Goal: Task Accomplishment & Management: Use online tool/utility

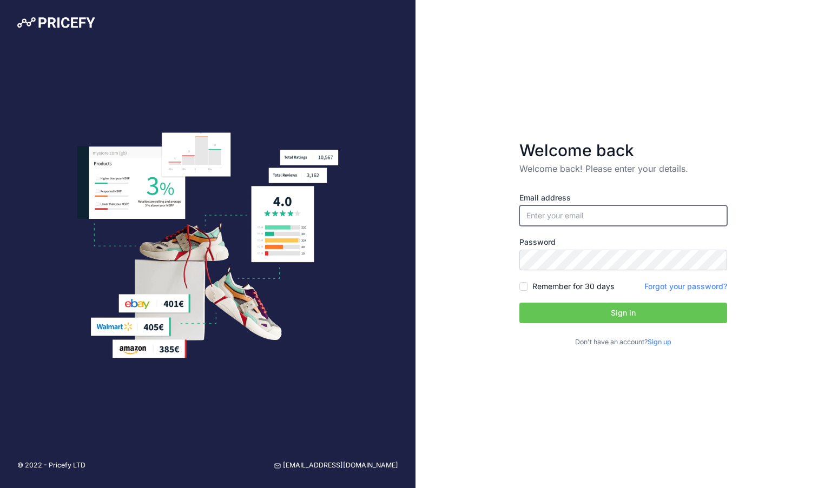
type input "[EMAIL_ADDRESS][DOMAIN_NAME]"
click at [552, 309] on button "Sign in" at bounding box center [623, 313] width 208 height 21
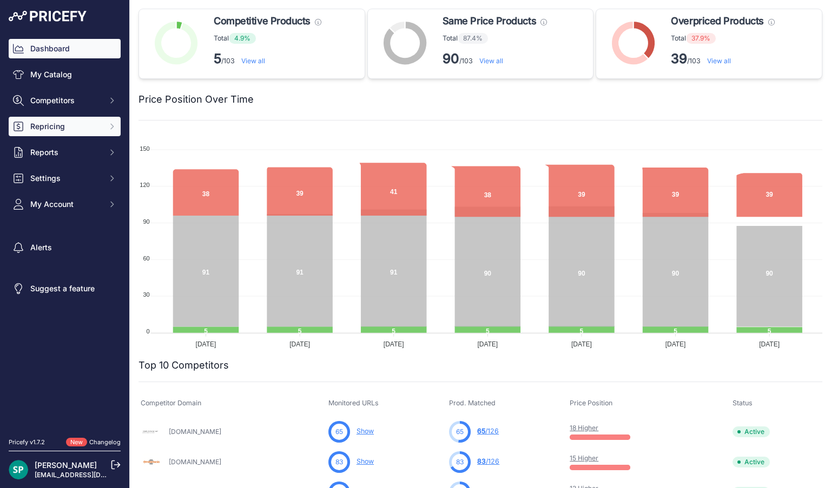
click at [41, 124] on span "Repricing" at bounding box center [65, 126] width 71 height 11
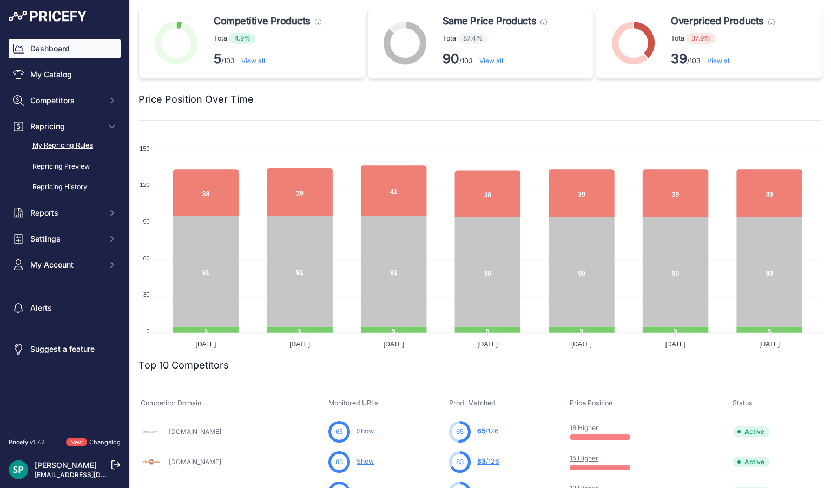
click at [57, 143] on link "My Repricing Rules" at bounding box center [65, 145] width 112 height 19
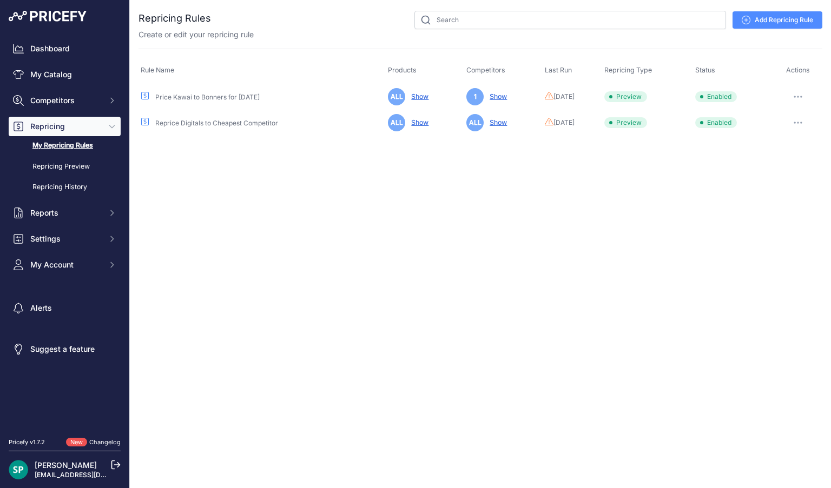
click at [799, 117] on button "button" at bounding box center [798, 122] width 22 height 15
click at [778, 160] on button "Run Preview" at bounding box center [785, 162] width 69 height 17
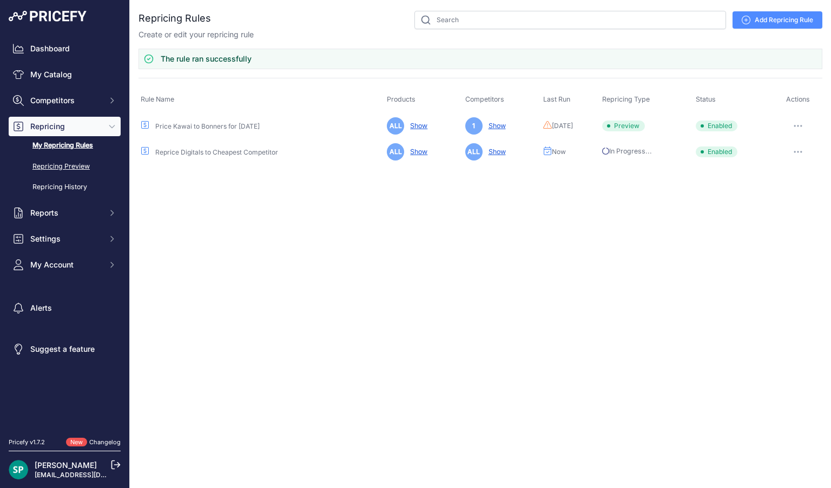
click at [63, 174] on link "Repricing Preview" at bounding box center [65, 166] width 112 height 19
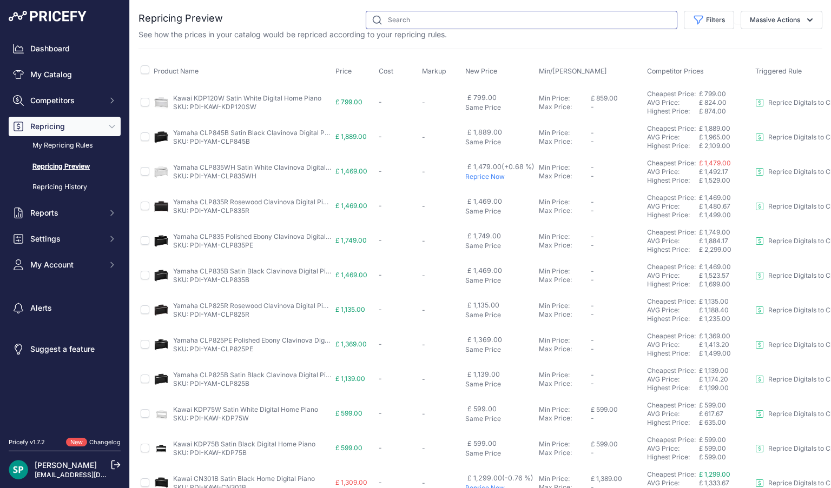
click at [395, 23] on input "text" at bounding box center [521, 20] width 311 height 18
type input "dgx"
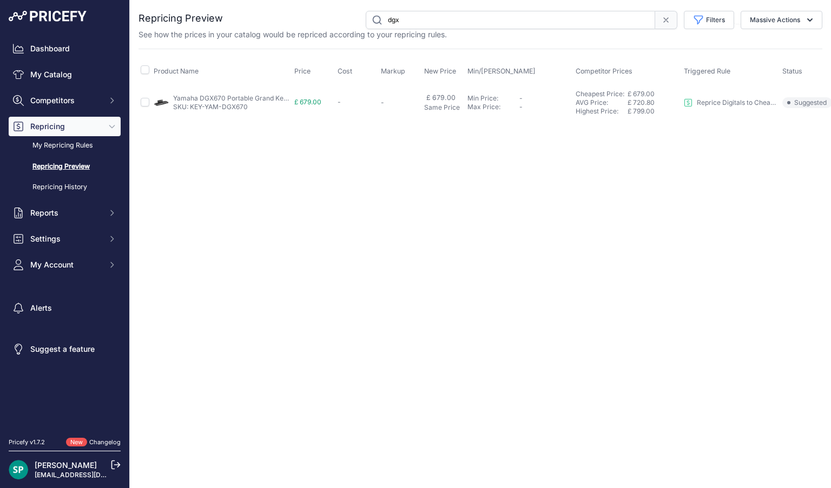
click at [243, 99] on link "Yamaha DGX670 Portable Grand Keyboard" at bounding box center [239, 98] width 132 height 8
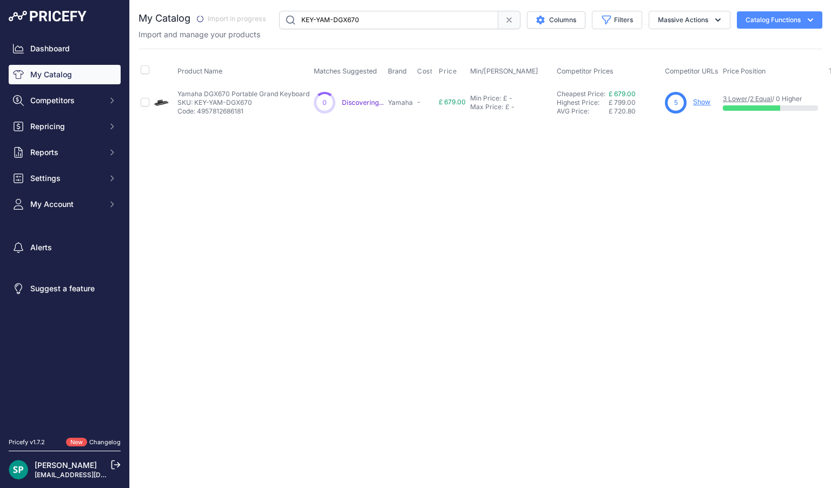
click at [195, 101] on p "SKU: KEY-YAM-DGX670" at bounding box center [243, 102] width 132 height 9
click at [321, 9] on div "You are not connected to the internet. My Catalog" at bounding box center [479, 65] width 683 height 131
click at [317, 20] on input "KEY-YAM-DGX670" at bounding box center [388, 20] width 219 height 18
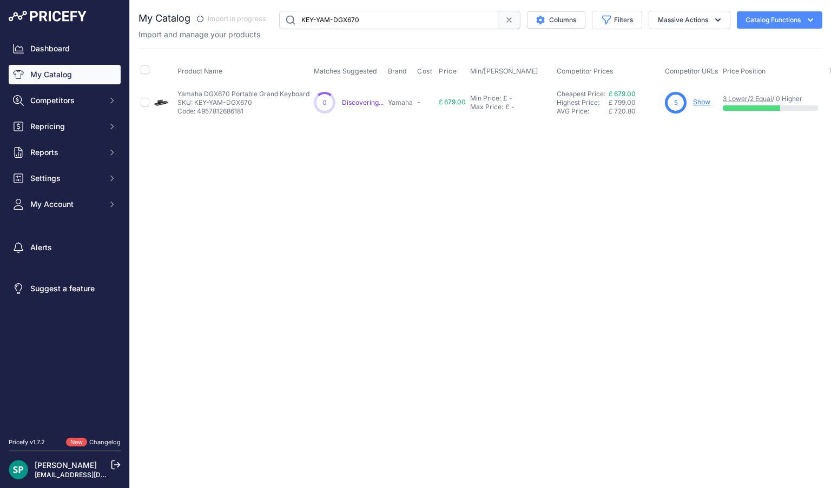
click at [317, 20] on input "KEY-YAM-DGX670" at bounding box center [388, 20] width 219 height 18
type input "dgx670"
click at [695, 100] on link "Show" at bounding box center [701, 102] width 17 height 8
